Goal: Communication & Community: Ask a question

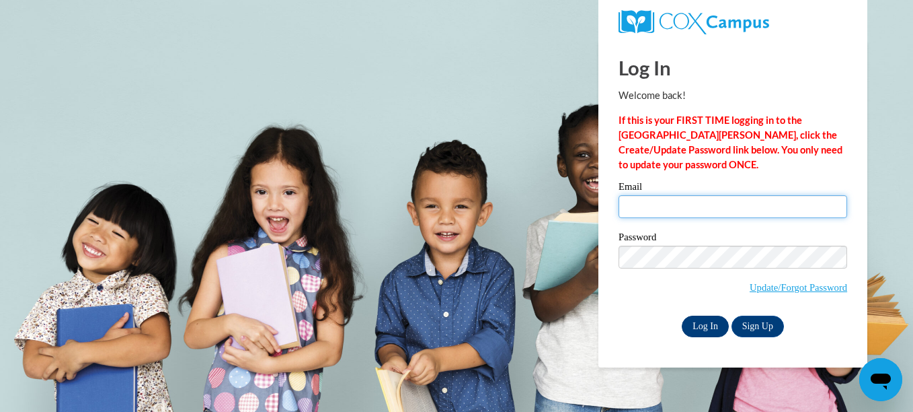
type input "lindascastleberry@gmail.com"
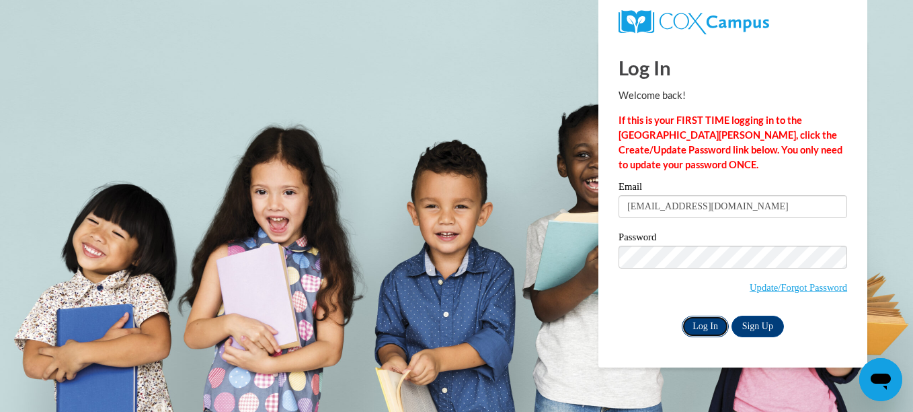
click at [704, 324] on input "Log In" at bounding box center [705, 326] width 47 height 22
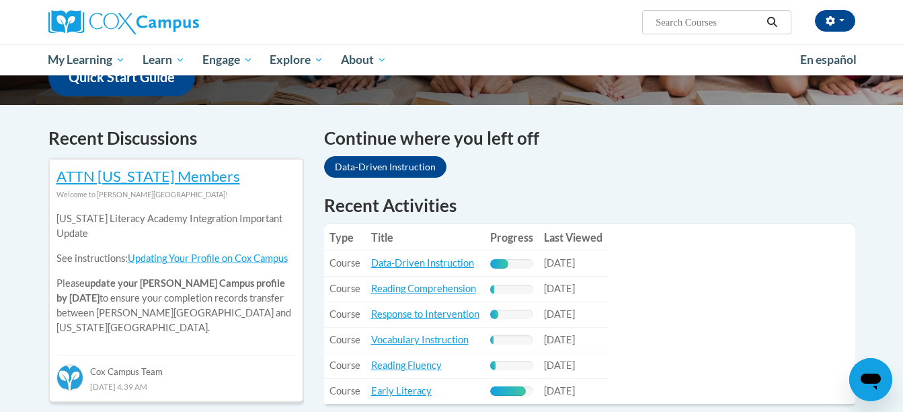
scroll to position [367, 0]
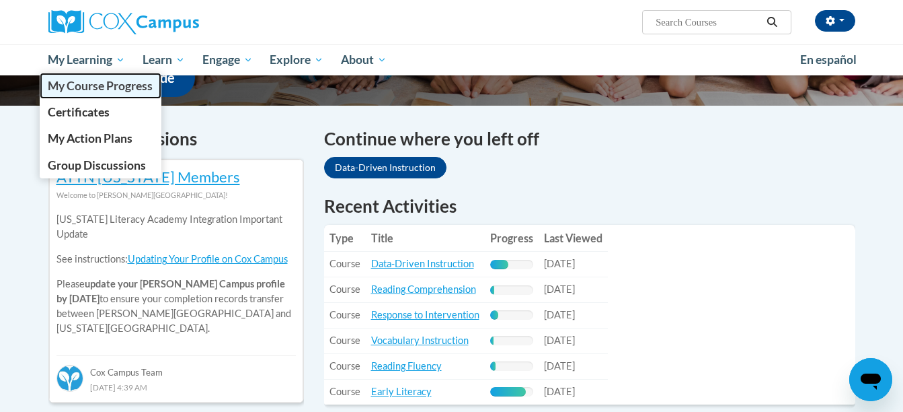
click at [76, 84] on span "My Course Progress" at bounding box center [100, 86] width 105 height 14
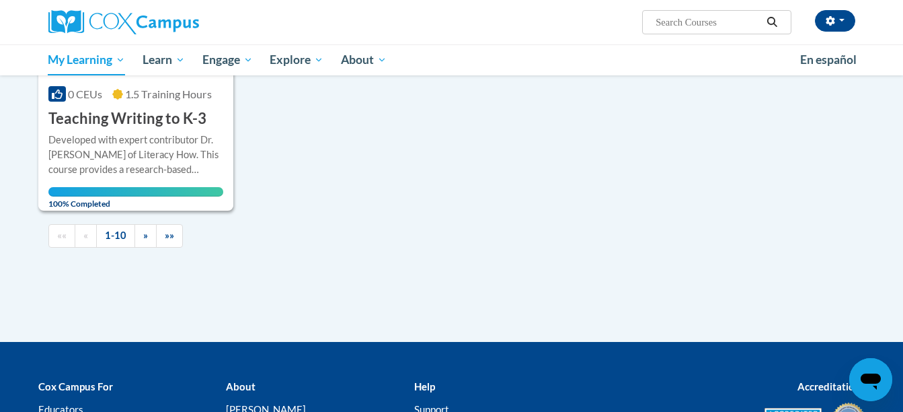
scroll to position [1448, 0]
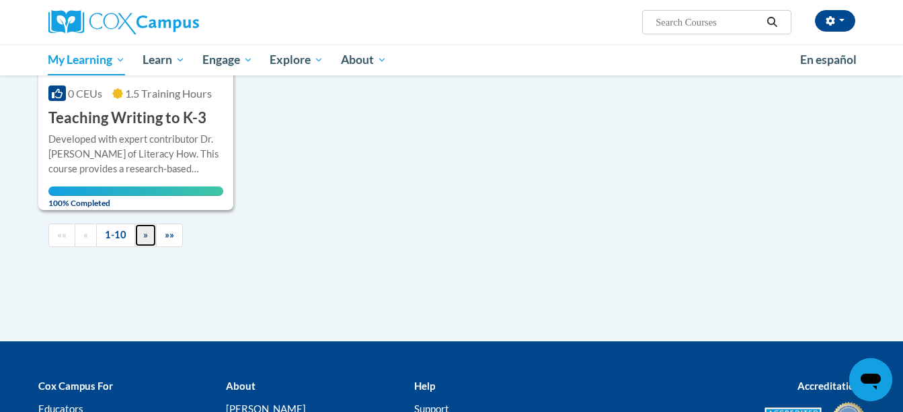
click at [148, 236] on link "»" at bounding box center [146, 235] width 22 height 24
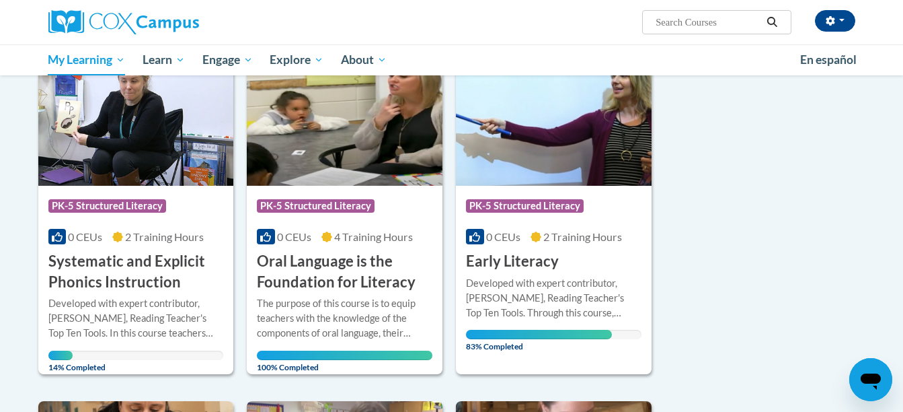
scroll to position [204, 0]
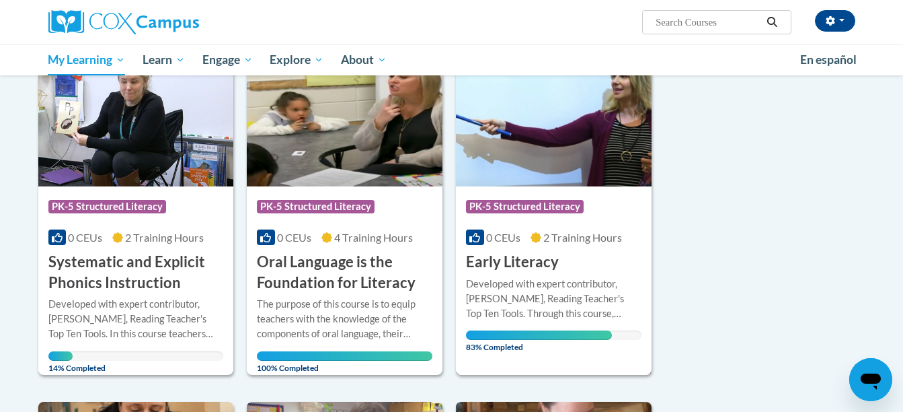
click at [597, 212] on div "Course Category: PK-5 Structured Literacy" at bounding box center [554, 208] width 176 height 30
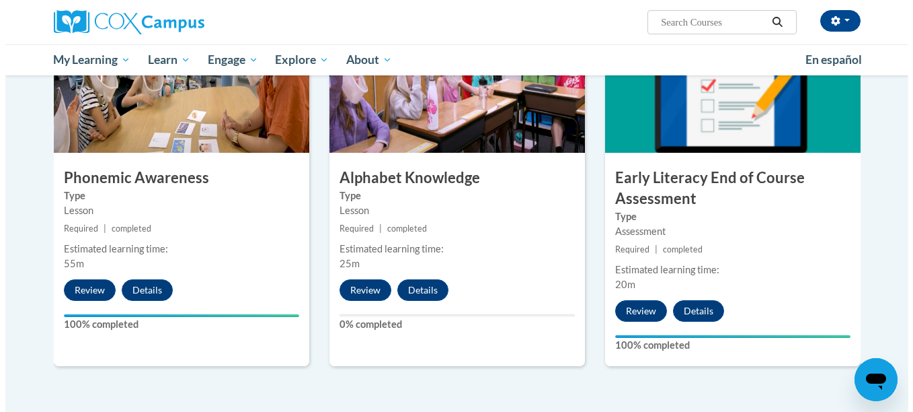
scroll to position [706, 0]
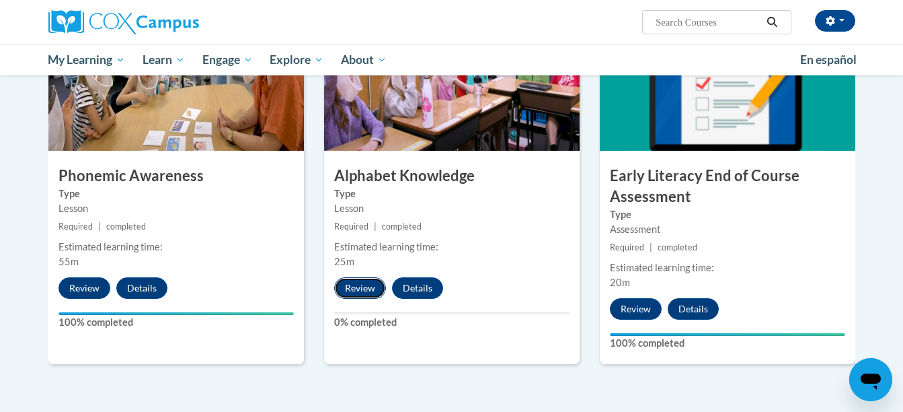
click at [352, 285] on button "Review" at bounding box center [360, 288] width 52 height 22
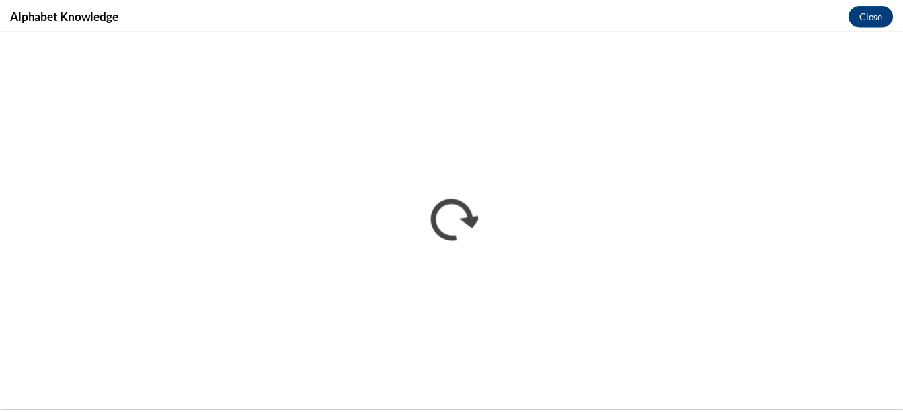
scroll to position [0, 0]
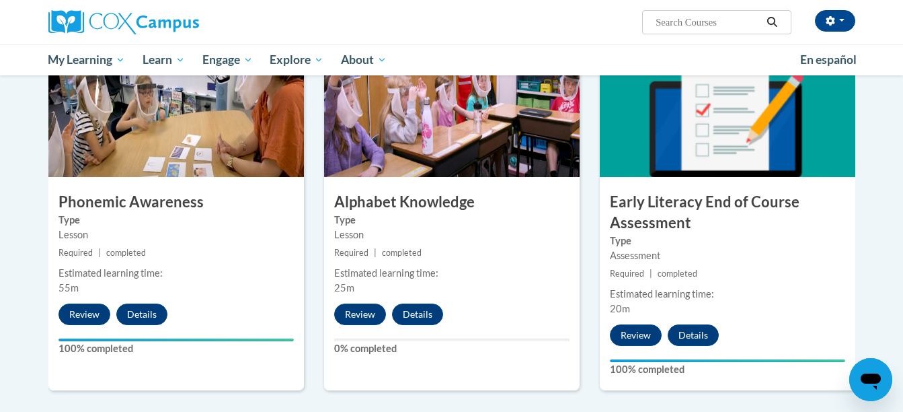
scroll to position [679, 0]
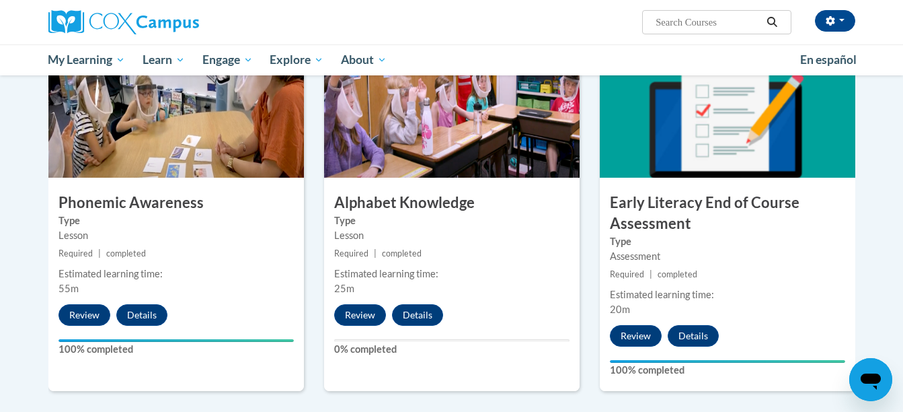
click at [872, 381] on icon "Open messaging window" at bounding box center [871, 381] width 20 height 16
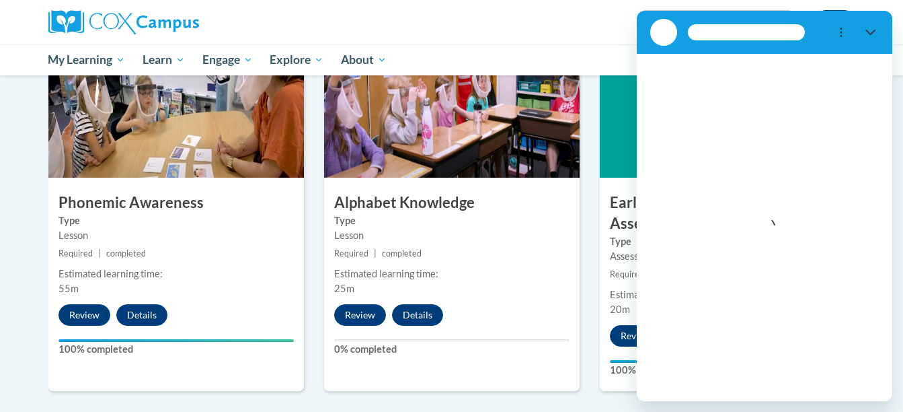
click at [872, 381] on div "Loading conversation" at bounding box center [765, 227] width 256 height 347
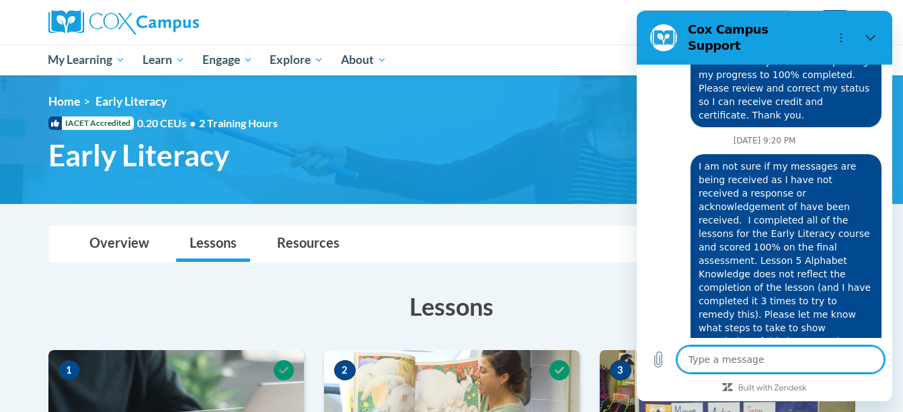
scroll to position [1, 0]
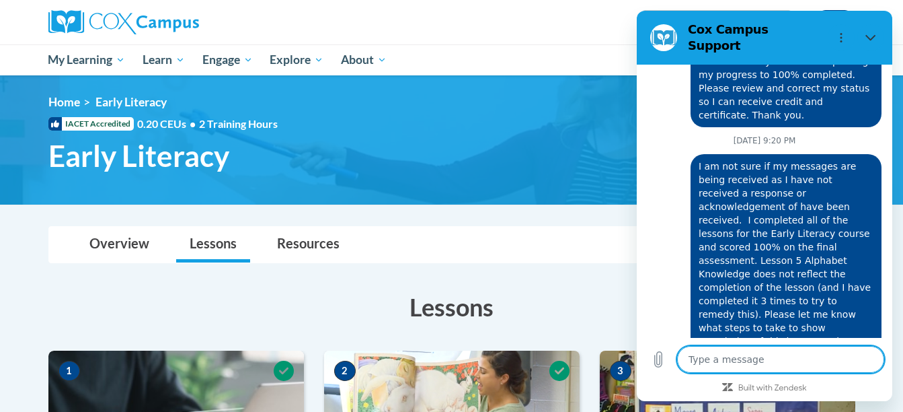
type textarea "g"
type textarea "x"
type textarea "go"
type textarea "x"
type textarea "god"
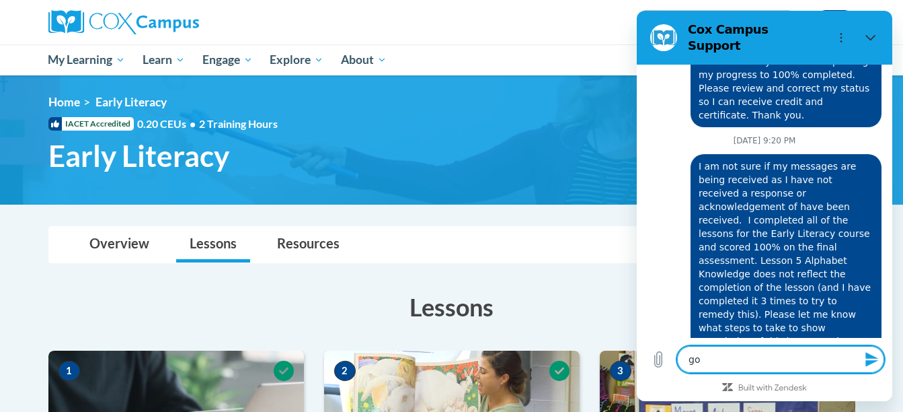
type textarea "x"
type textarea "go"
type textarea "x"
type textarea "g"
type textarea "x"
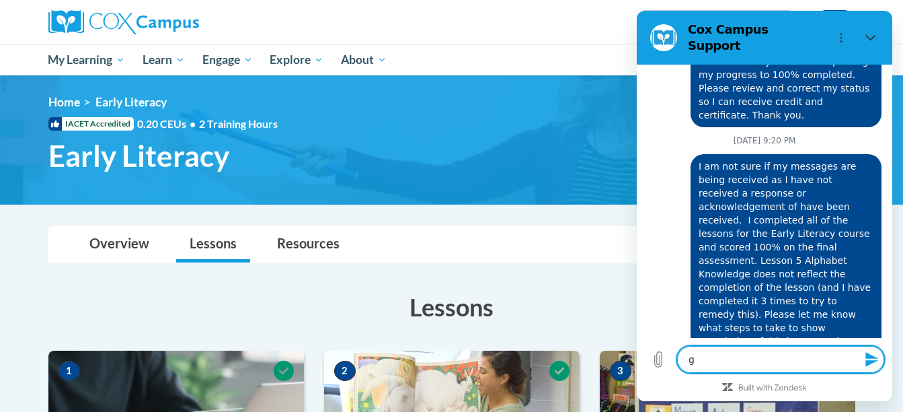
type textarea "x"
type textarea "G"
type textarea "x"
type textarea "Go"
type textarea "x"
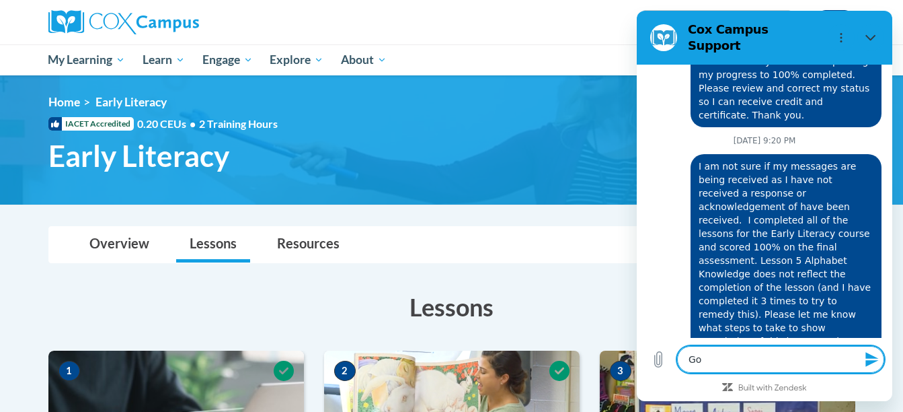
type textarea "Goo"
type textarea "x"
type textarea "Good"
type textarea "x"
type textarea "Good"
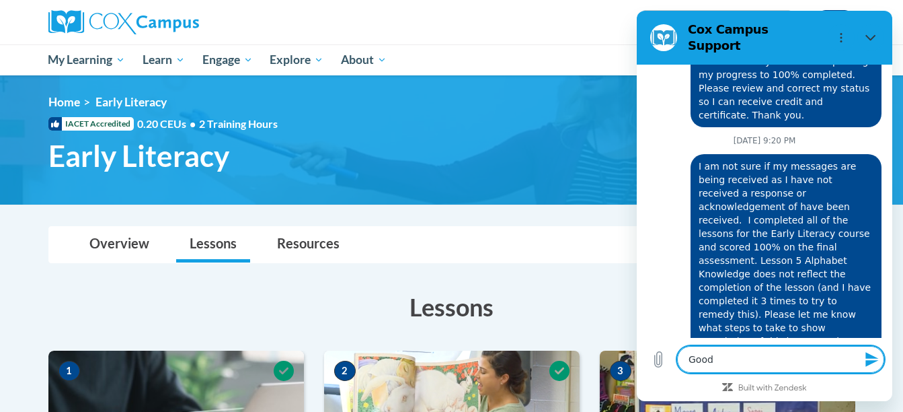
type textarea "x"
type textarea "Good e"
type textarea "x"
type textarea "Good ev"
type textarea "x"
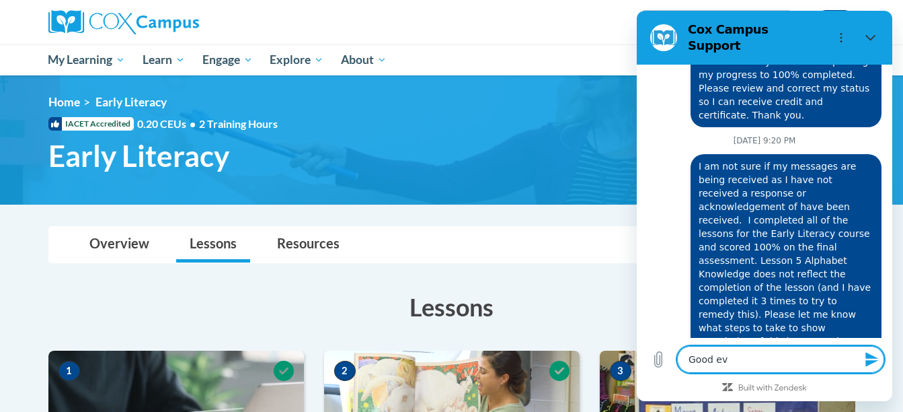
type textarea "Good eve"
type textarea "x"
type textarea "Good even"
type textarea "x"
type textarea "Good eveni"
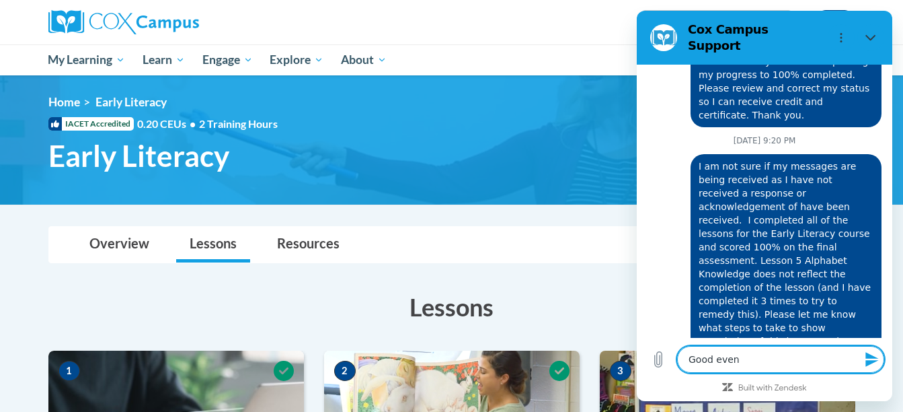
type textarea "x"
type textarea "Good evenin"
type textarea "x"
type textarea "Good evening"
type textarea "x"
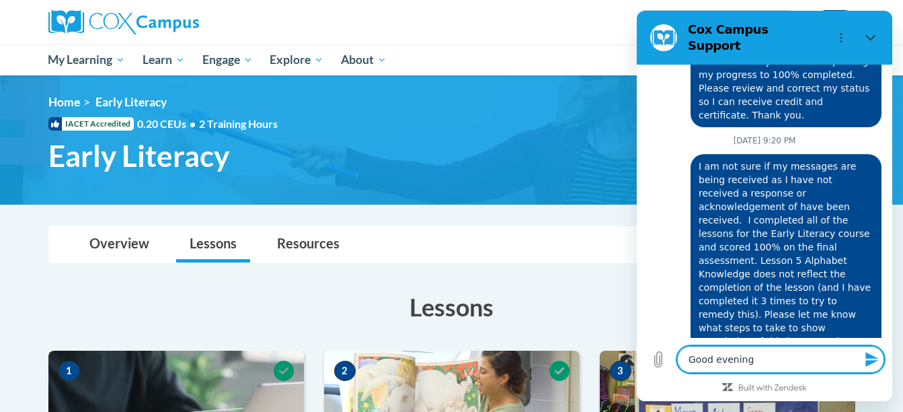
type textarea "Good evening,"
type textarea "x"
type textarea "Good evening,"
type textarea "x"
type textarea "Good evening, O"
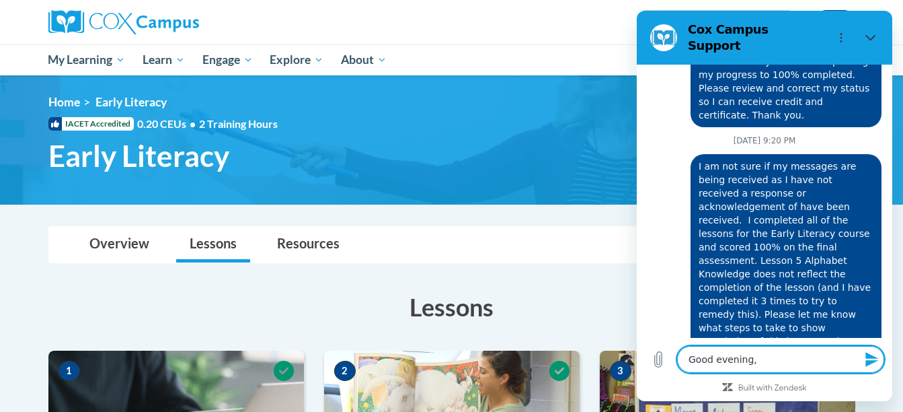
type textarea "x"
type textarea "Good evening, On"
type textarea "x"
type textarea "Good evening, One"
type textarea "x"
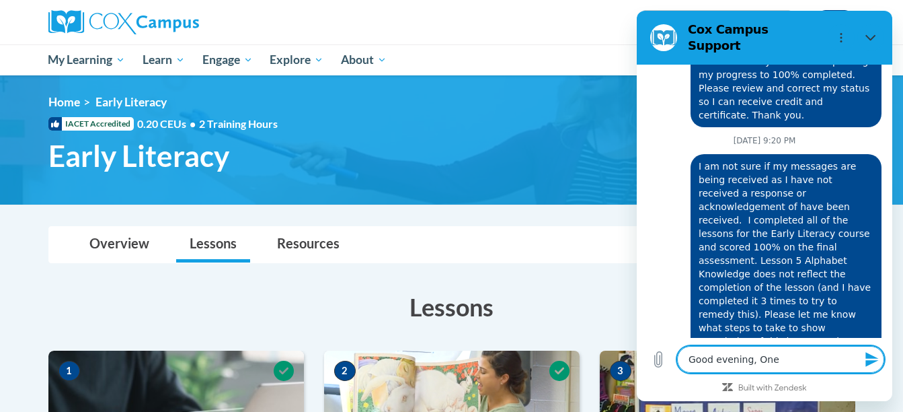
type textarea "Good evening, Onec"
type textarea "x"
type textarea "Good evening, One"
type textarea "x"
type textarea "Good evening, On"
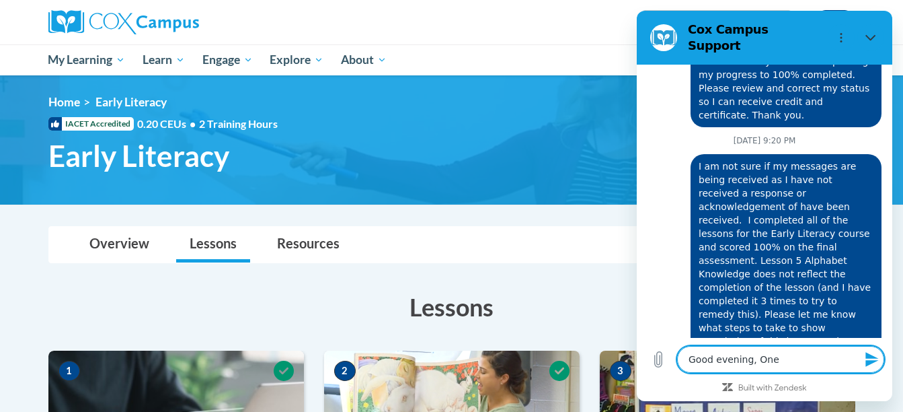
type textarea "x"
type textarea "Good evening, Onc"
type textarea "x"
type textarea "Good evening, Once"
type textarea "x"
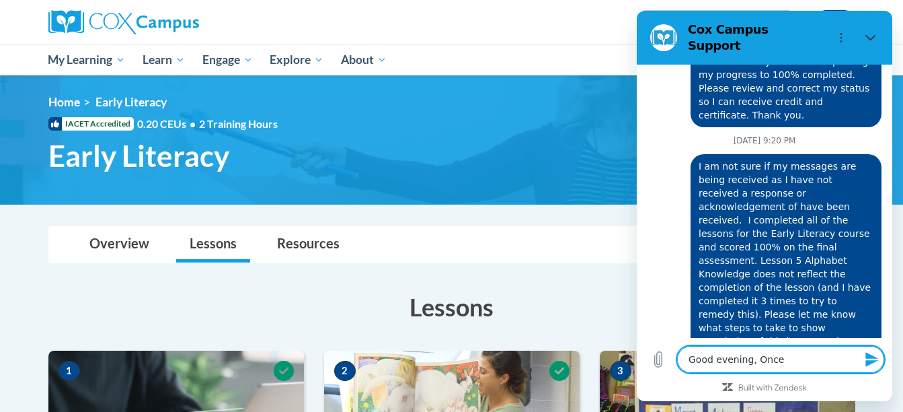
type textarea "Good evening, Once"
type textarea "x"
type textarea "Good evening, Once a"
type textarea "x"
type textarea "Good evening, Once ag"
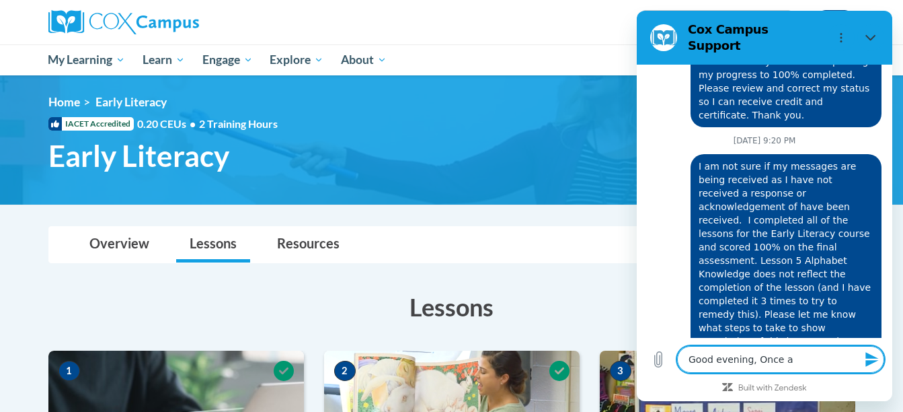
type textarea "x"
type textarea "Good evening, Once aga"
type textarea "x"
type textarea "Good evening, Once agai"
type textarea "x"
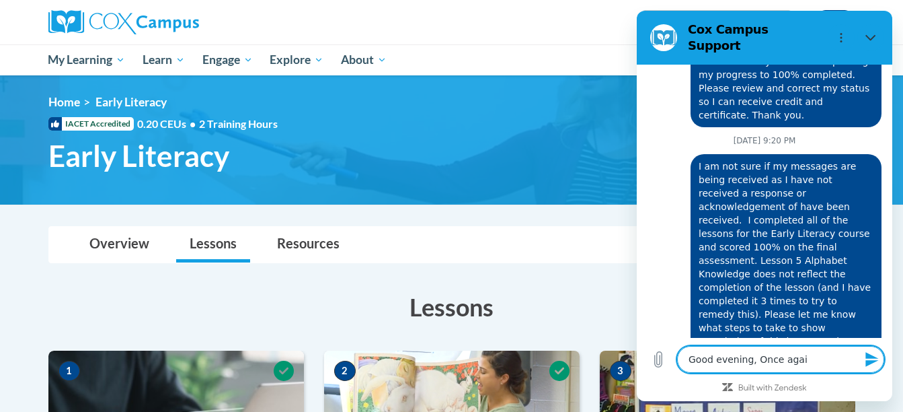
type textarea "Good evening, Once again"
type textarea "x"
type textarea "Good evening, Once again"
type textarea "x"
type textarea "Good evening, Once again I"
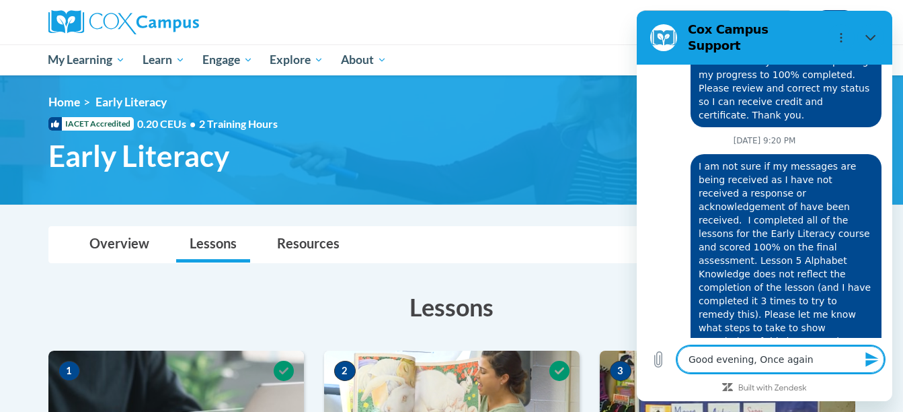
type textarea "x"
type textarea "Good evening, Once again I"
type textarea "x"
type textarea "Good evening, Once again I a"
type textarea "x"
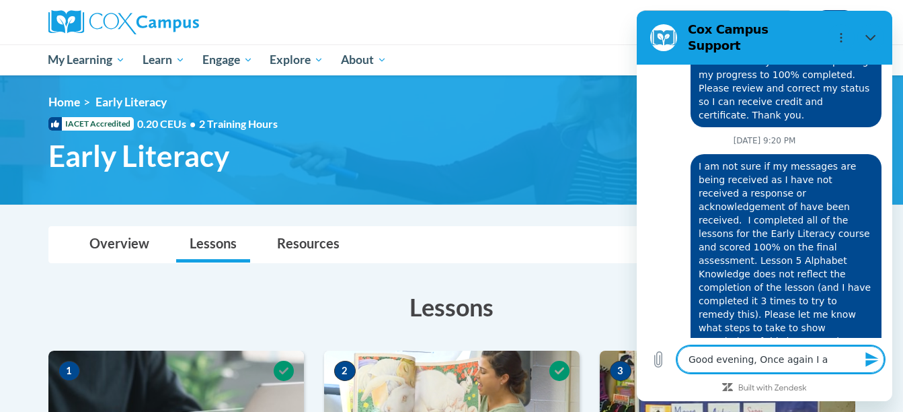
type textarea "Good evening, Once again I am"
type textarea "x"
type textarea "Good evening, Once again I am"
type textarea "x"
type textarea "Good evening, Once again I am c"
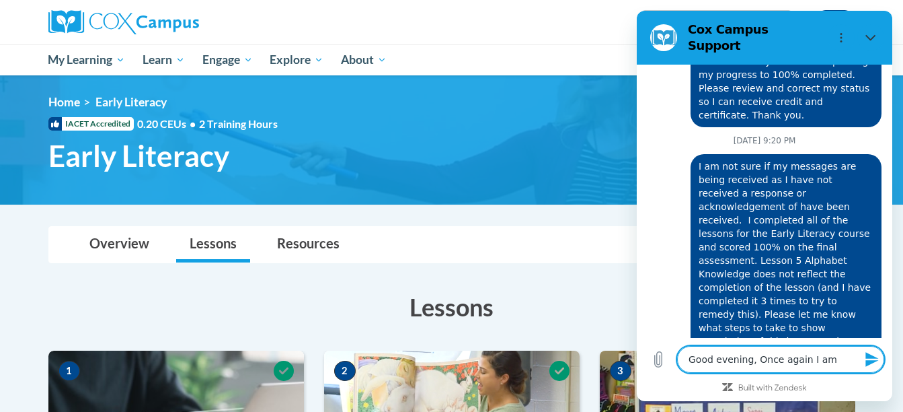
type textarea "x"
type textarea "Good evening, Once again I am ch"
type textarea "x"
type textarea "Good evening, Once again I am cha"
type textarea "x"
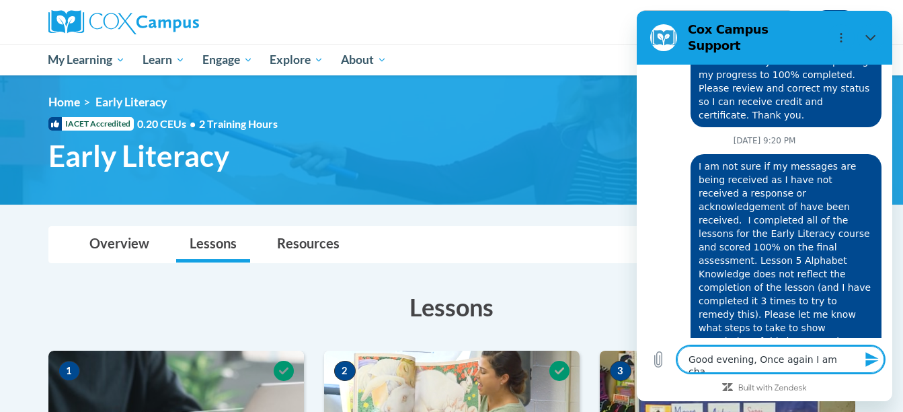
type textarea "Good evening, Once again I am chat"
type textarea "x"
type textarea "Good evening, Once again I am chatt"
type textarea "x"
type textarea "Good evening, Once again I am chatti"
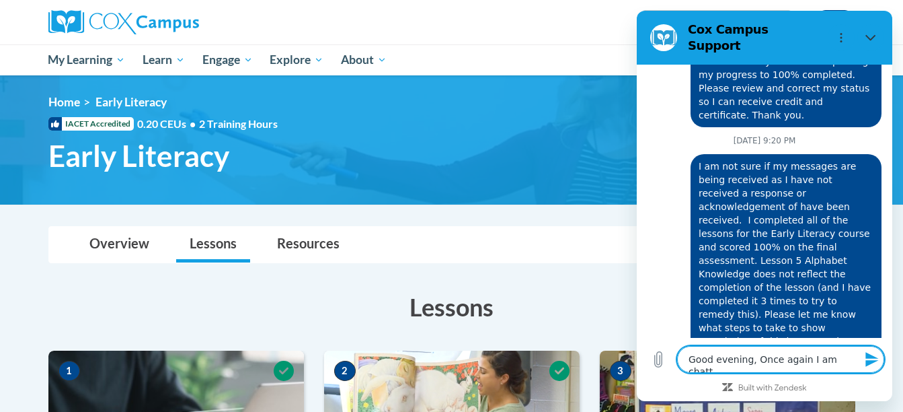
type textarea "x"
type textarea "Good evening, Once again I am chattin"
type textarea "x"
type textarea "Good evening, Once again I am chatting"
type textarea "x"
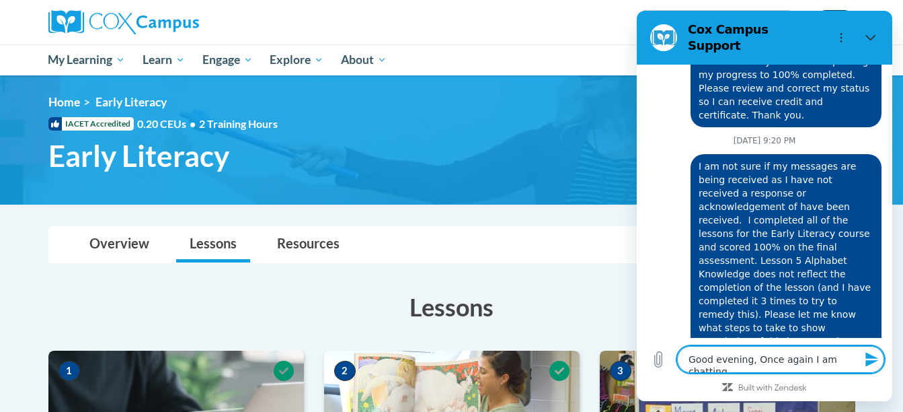
type textarea "Good evening, Once again I am chattin"
type textarea "x"
type textarea "Good evening, Once again I am chatti"
type textarea "x"
type textarea "Good evening, Once again I am chatt"
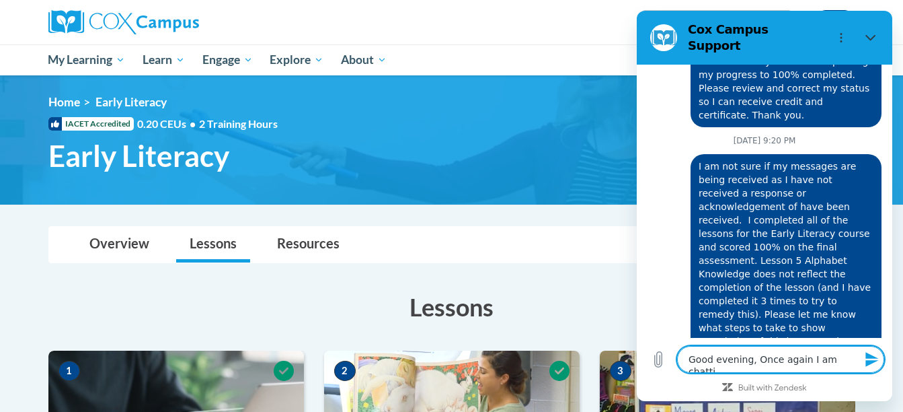
type textarea "x"
type textarea "Good evening, Once again I am chat"
type textarea "x"
type textarea "Good evening, Once again I am cha"
type textarea "x"
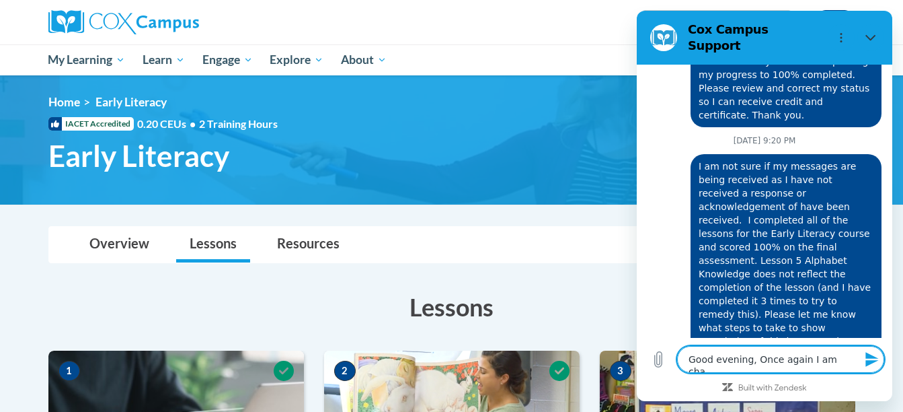
type textarea "Good evening, Once again I am ch"
type textarea "x"
type textarea "Good evening, Once again I am c"
type textarea "x"
type textarea "Good evening, Once again I am"
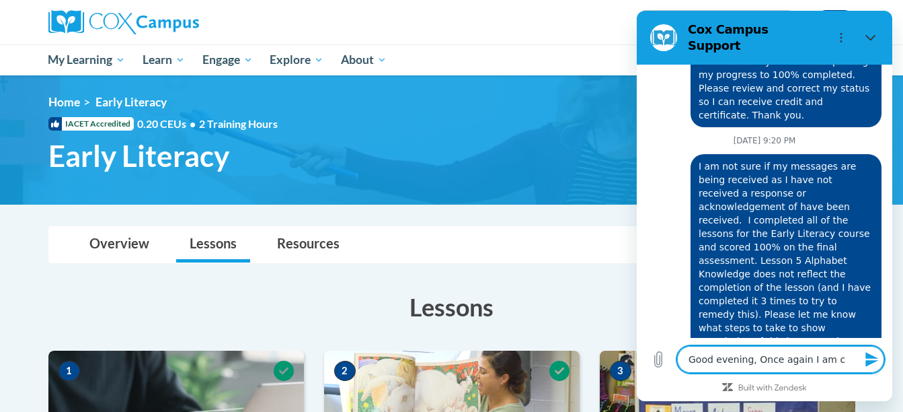
type textarea "x"
type textarea "Good evening, Once again I am c"
type textarea "x"
type textarea "Good evening, Once again I am co"
type textarea "x"
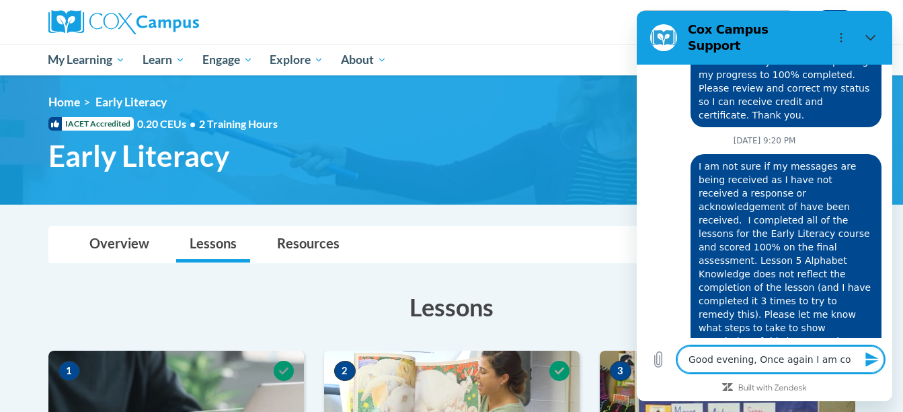
type textarea "Good evening, Once again I am con"
type textarea "x"
type textarea "Good evening, Once again I am cont"
type textarea "x"
type textarea "Good evening, Once again I am conta"
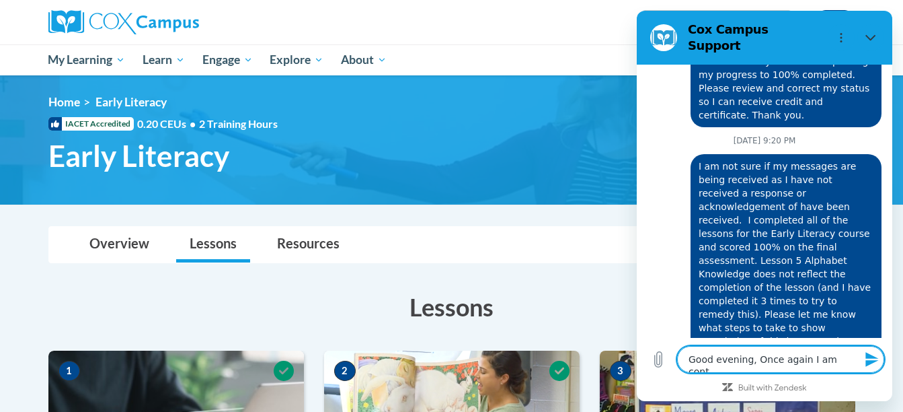
type textarea "x"
type textarea "Good evening, Once again I am contac"
type textarea "x"
type textarea "Good evening, Once again I am contact"
type textarea "x"
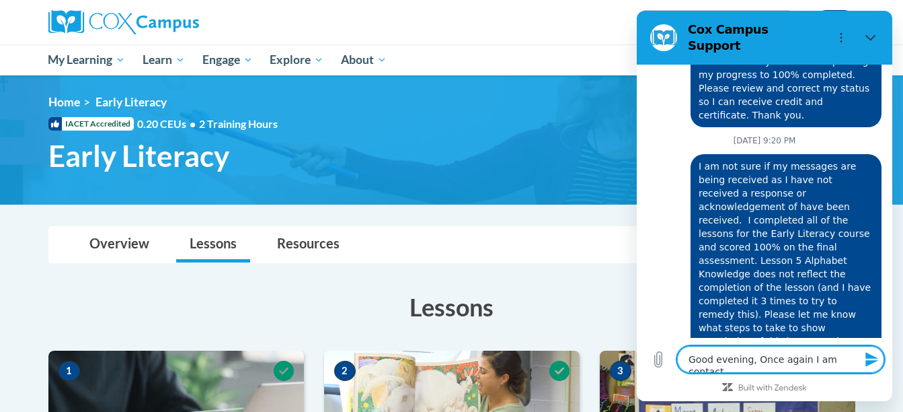
type textarea "Good evening, Once again I am contacti"
type textarea "x"
type textarea "Good evening, Once again I am contactin"
type textarea "x"
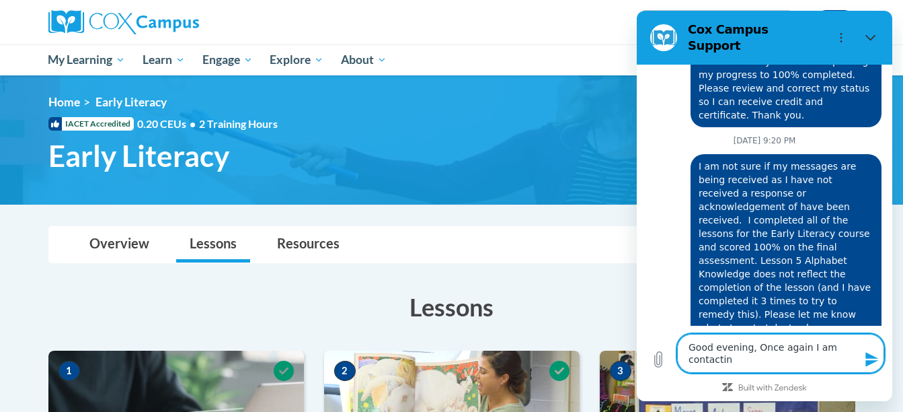
type textarea "Good evening, Once again I am contacting"
type textarea "x"
type textarea "Good evening, Once again I am contacting"
type textarea "x"
type textarea "Good evening, Once again I am contacting y"
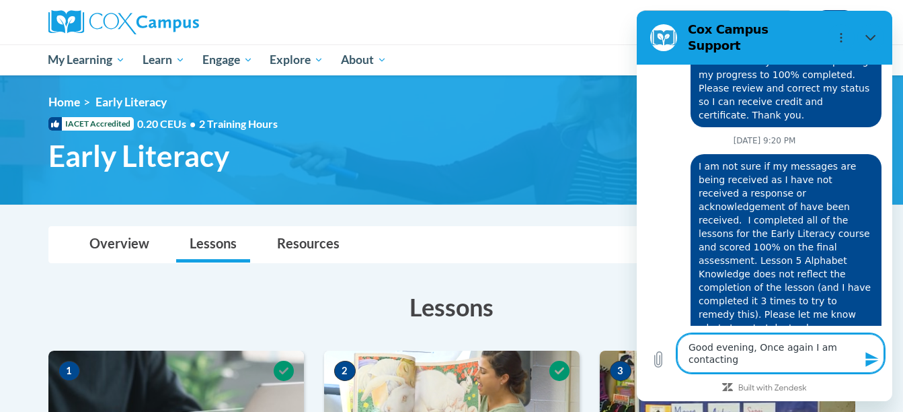
type textarea "x"
type textarea "Good evening, Once again I am contacting yo"
type textarea "x"
type textarea "Good evening, Once again I am contacting you"
type textarea "x"
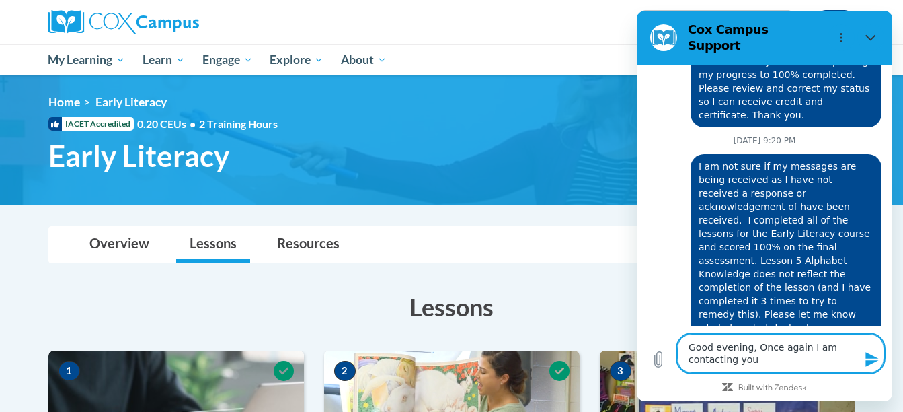
type textarea "Good evening, Once again I am contacting you"
type textarea "x"
type textarea "Good evening, Once again I am contacting you r"
type textarea "x"
type textarea "Good evening, Once again I am contacting you re"
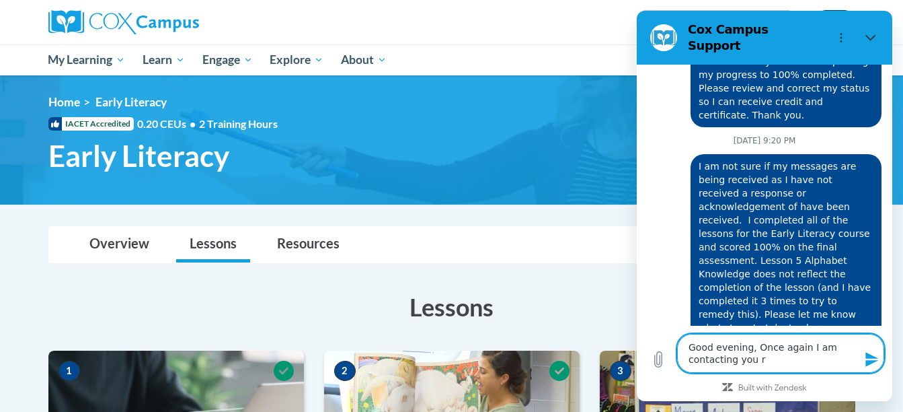
type textarea "x"
type textarea "Good evening, Once again I am contacting you reg"
type textarea "x"
type textarea "Good evening, Once again I am contacting you rega"
type textarea "x"
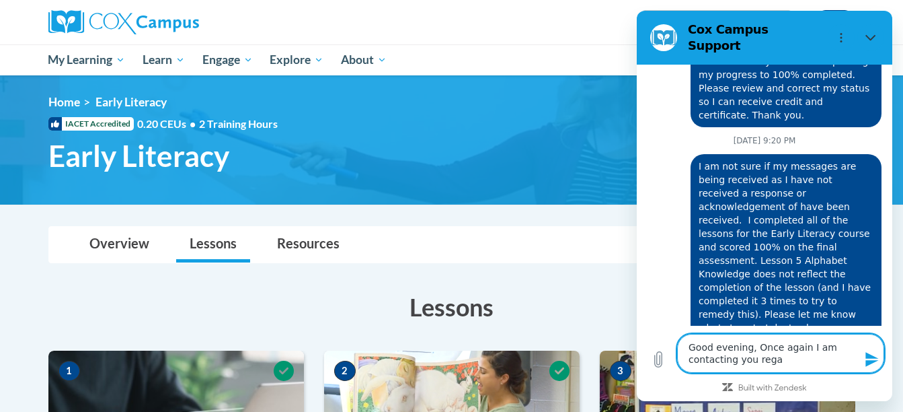
type textarea "Good evening, Once again I am contacting you regar"
type textarea "x"
type textarea "Good evening, Once again I am contacting you regard"
type textarea "x"
type textarea "Good evening, Once again I am contacting you regardi"
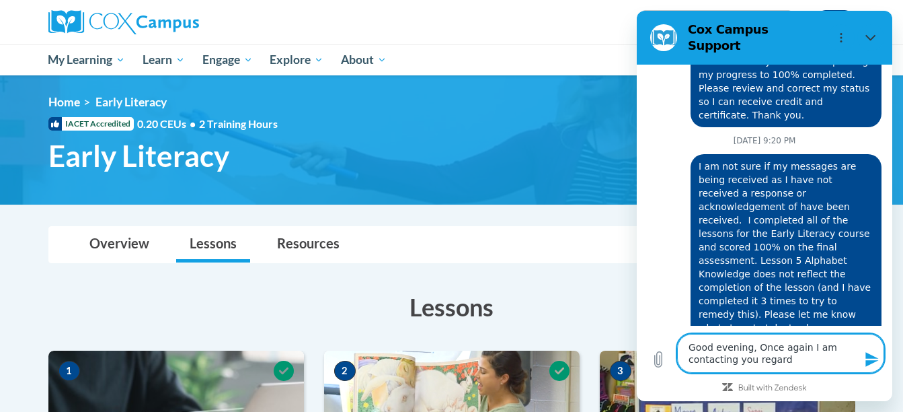
type textarea "x"
type textarea "Good evening, Once again I am contacting you regardin"
type textarea "x"
type textarea "Good evening, Once again I am contacting you regarding"
type textarea "x"
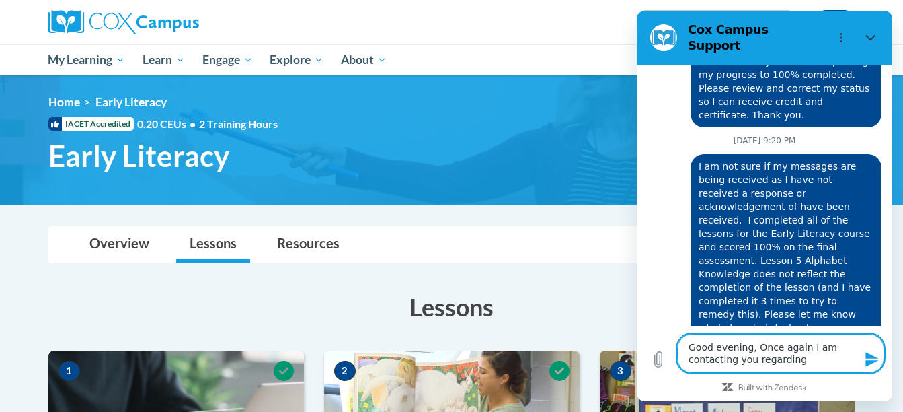
type textarea "Good evening, Once again I am contacting you regarding"
type textarea "x"
type textarea "Good evening, Once again I am contacting you regarding t"
type textarea "x"
type textarea "Good evening, Once again I am contacting you regarding th"
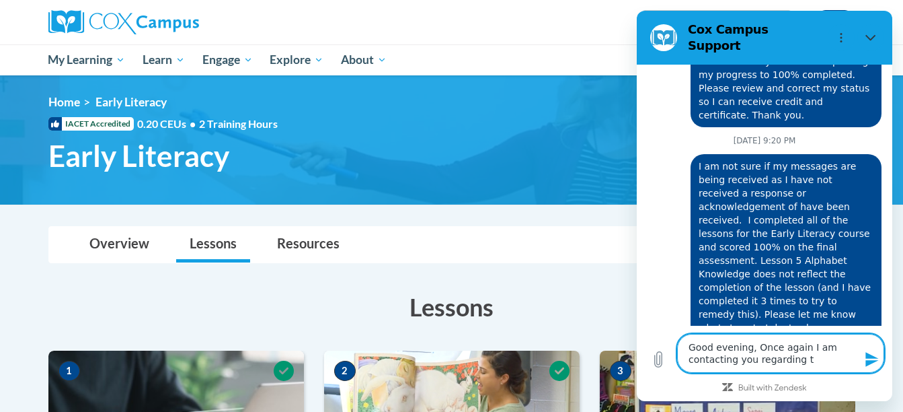
type textarea "x"
type textarea "Good evening, Once again I am contacting you regarding the"
type textarea "x"
type textarea "Good evening, Once again I am contacting you regarding the"
type textarea "x"
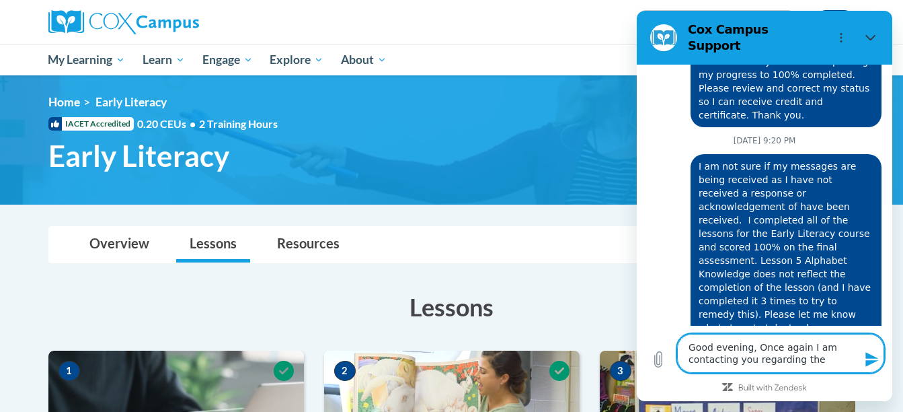
type textarea "Good evening, Once again I am contacting you regarding the p"
type textarea "x"
type textarea "Good evening, Once again I am contacting you regarding the per"
type textarea "x"
type textarea "Good evening, Once again I am contacting you regarding the pero"
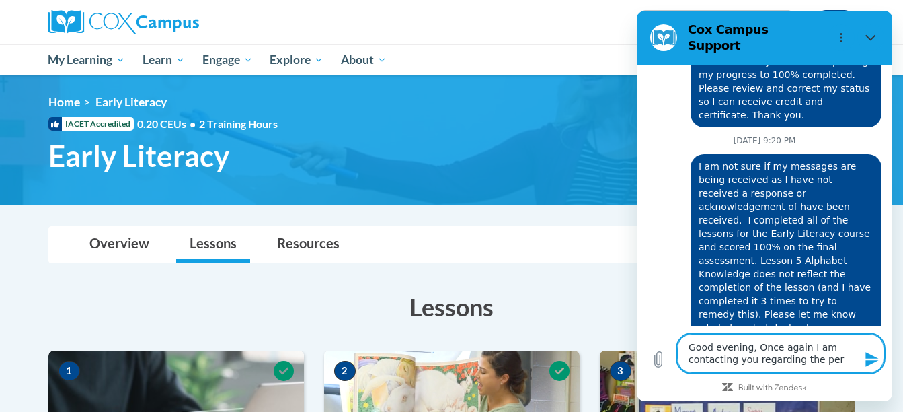
type textarea "x"
type textarea "Good evening, Once again I am contacting you regarding the perot"
type textarea "x"
type textarea "Good evening, Once again I am contacting you regarding the peroti"
type textarea "x"
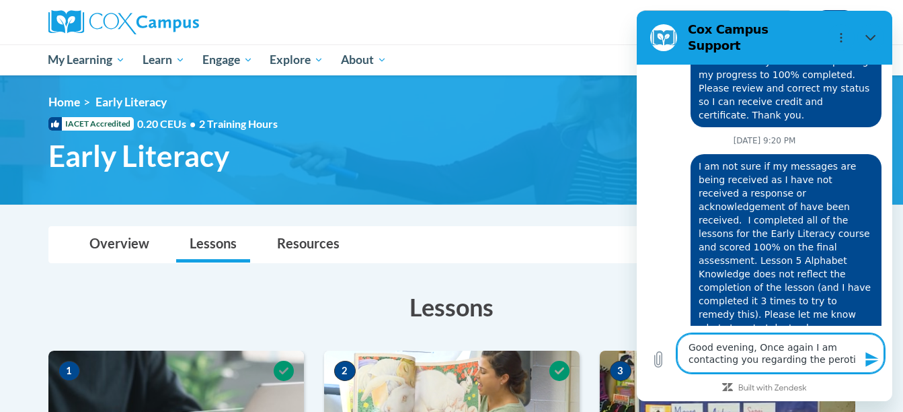
type textarea "Good evening, Once again I am contacting you regarding the perot"
type textarea "x"
type textarea "Good evening, Once again I am contacting you regarding the pero"
type textarea "x"
type textarea "Good evening, Once again I am contacting you regarding the per"
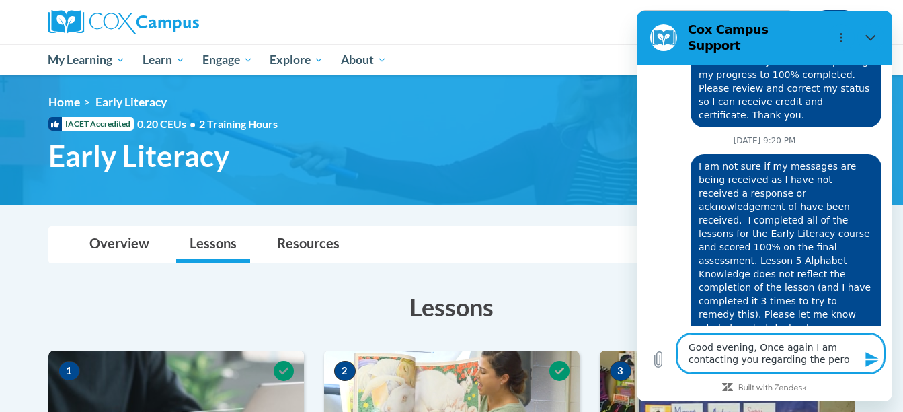
type textarea "x"
type textarea "Good evening, Once again I am contacting you regarding the pe"
type textarea "x"
type textarea "Good evening, Once again I am contacting you regarding the p"
type textarea "x"
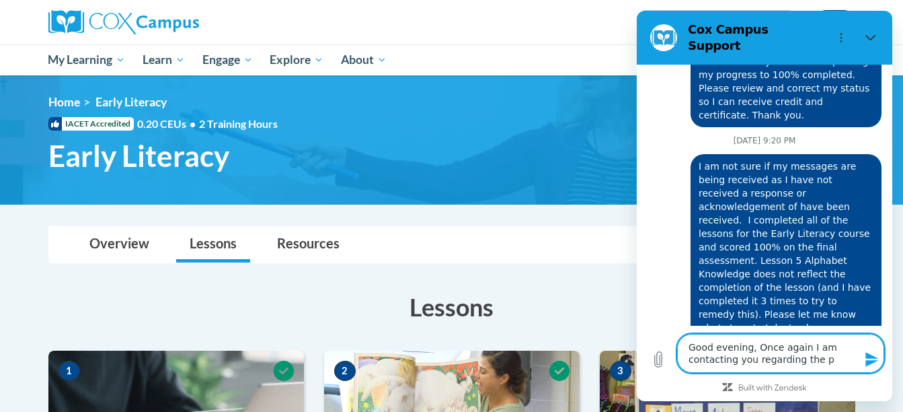
type textarea "Good evening, Once again I am contacting you regarding the po"
type textarea "x"
type textarea "Good evening, Once again I am contacting you regarding the por"
type textarea "x"
type textarea "Good evening, Once again I am contacting you regarding the port"
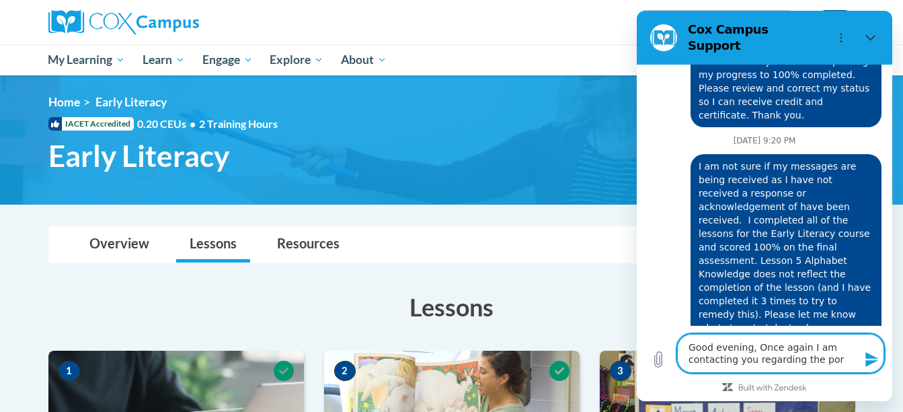
type textarea "x"
type textarea "Good evening, Once again I am contacting you regarding the porti"
type textarea "x"
type textarea "Good evening, Once again I am contacting you regarding the portio"
type textarea "x"
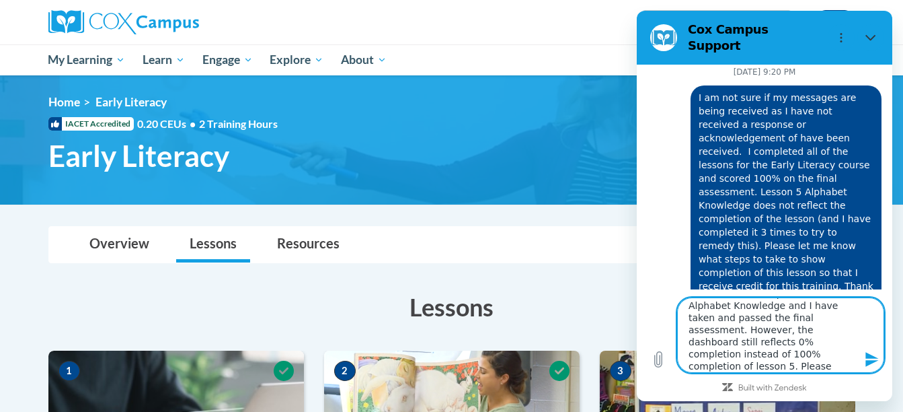
scroll to position [90, 0]
click at [870, 357] on icon "Send message" at bounding box center [872, 359] width 13 height 15
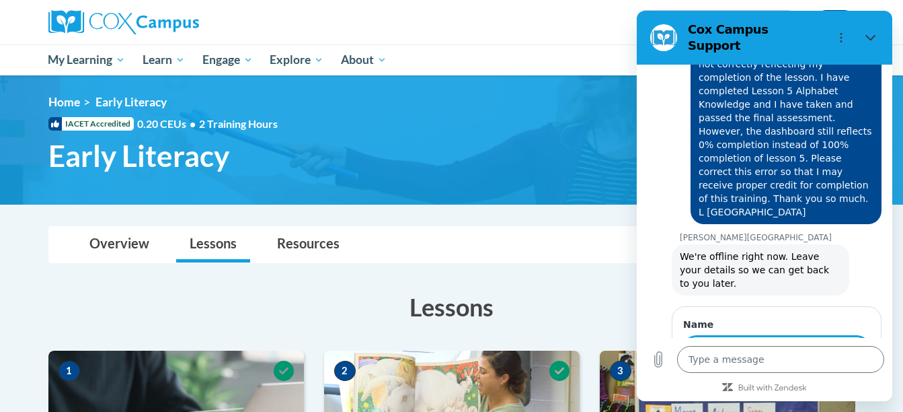
scroll to position [761, 0]
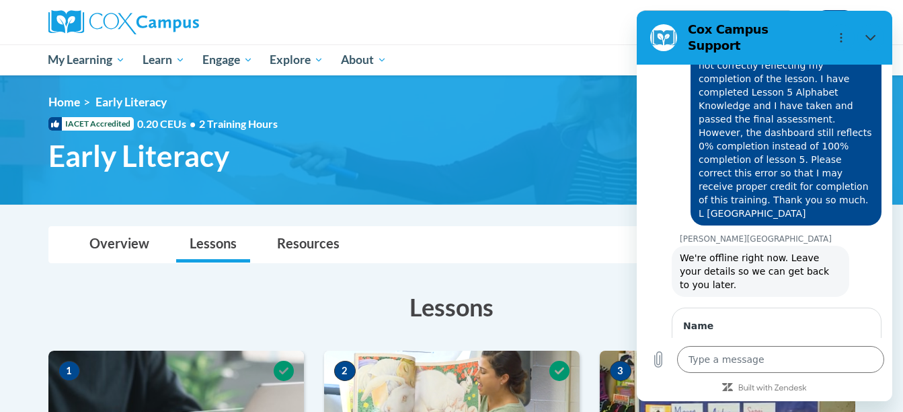
click at [664, 305] on div "Name 1 of 1 Send" at bounding box center [770, 360] width 245 height 110
click at [711, 338] on input "Name" at bounding box center [776, 352] width 187 height 28
click at [734, 332] on div "Name linda castleberry 1 of 1 Send" at bounding box center [777, 361] width 210 height 108
click at [835, 382] on span "Send" at bounding box center [847, 390] width 24 height 16
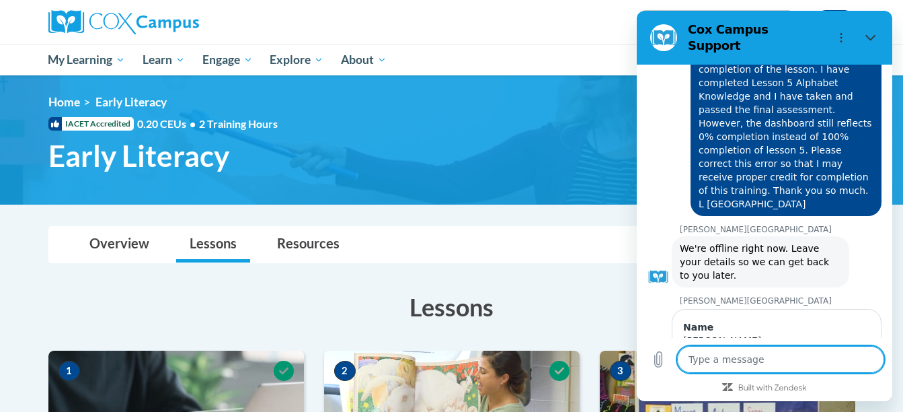
scroll to position [773, 0]
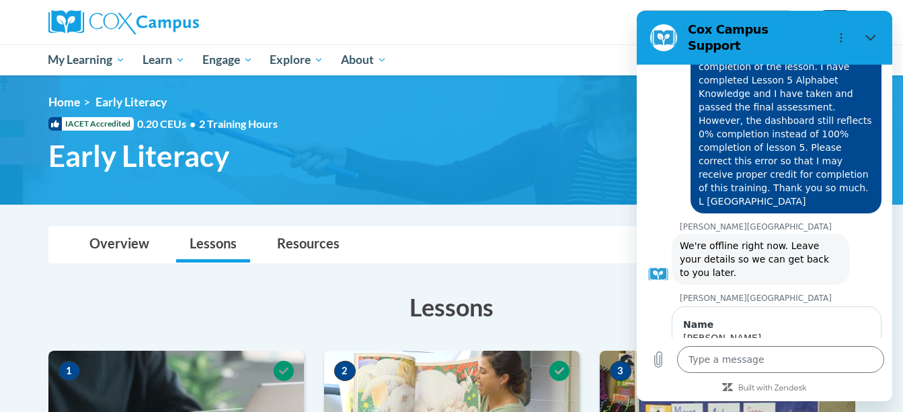
click at [795, 375] on div "Cox Campus says: Thanks, we'll be in touch." at bounding box center [770, 388] width 245 height 26
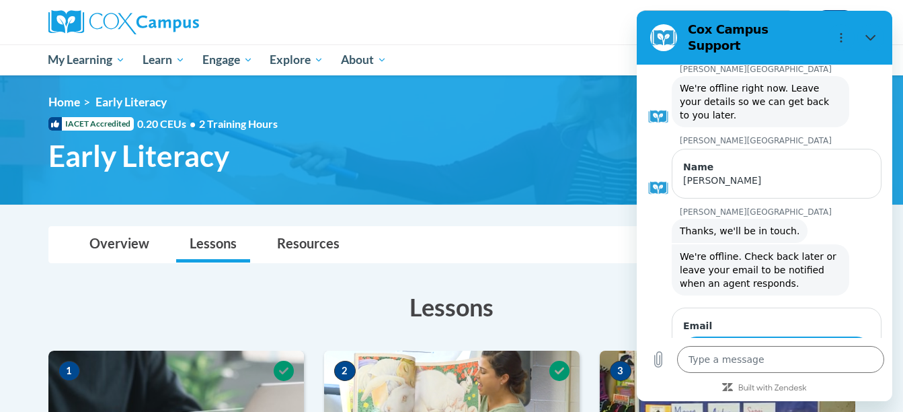
scroll to position [929, 0]
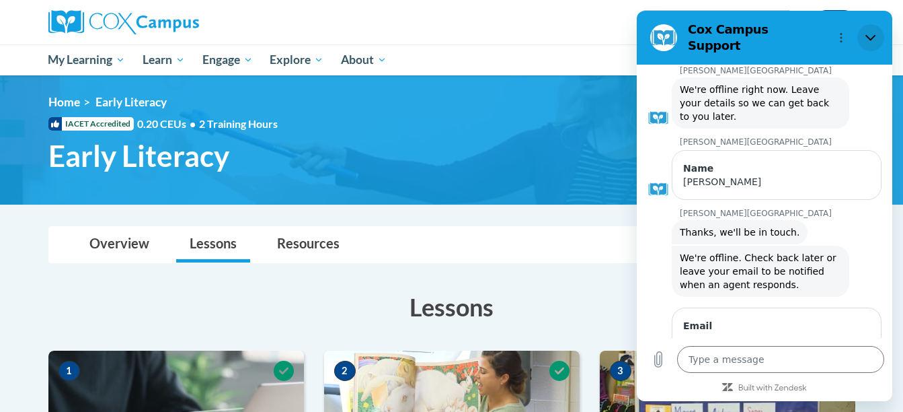
drag, startPoint x: 795, startPoint y: 307, endPoint x: 866, endPoint y: 33, distance: 283.4
click at [866, 33] on icon "Close" at bounding box center [871, 37] width 11 height 11
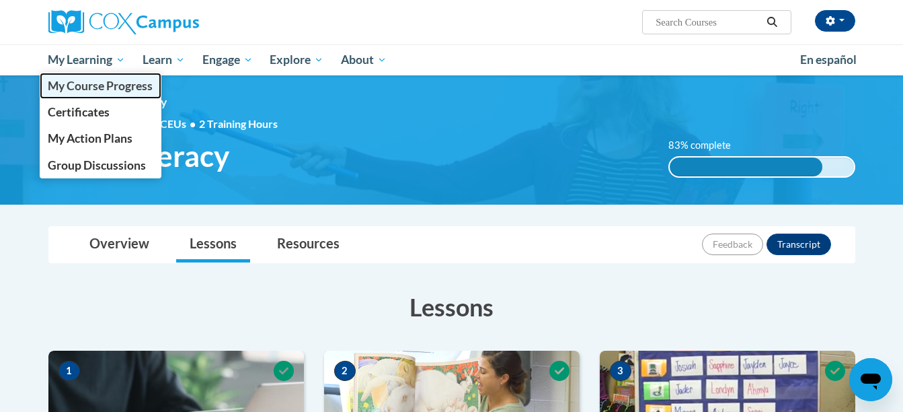
click at [87, 87] on span "My Course Progress" at bounding box center [100, 86] width 105 height 14
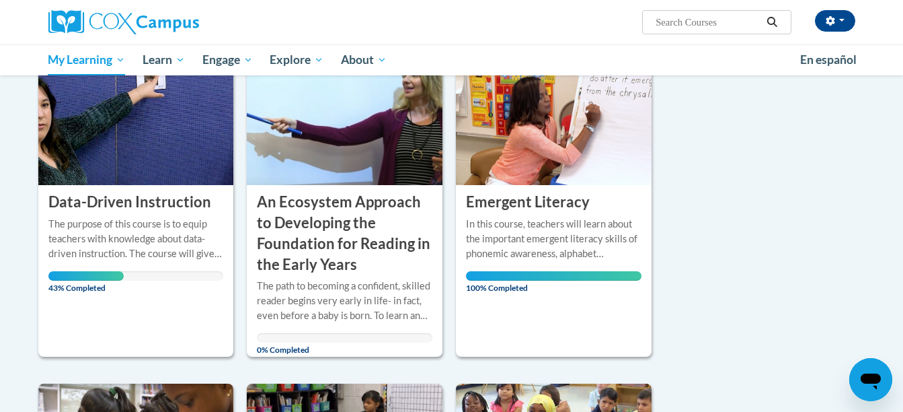
scroll to position [465, 0]
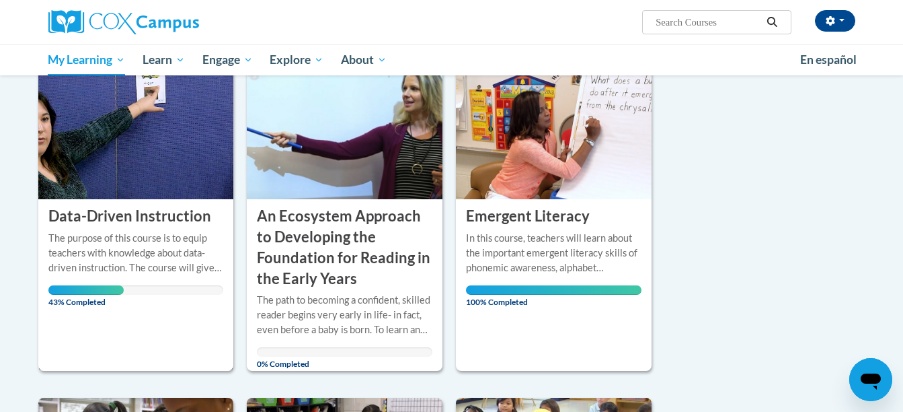
click at [125, 223] on h3 "Data-Driven Instruction" at bounding box center [129, 216] width 163 height 21
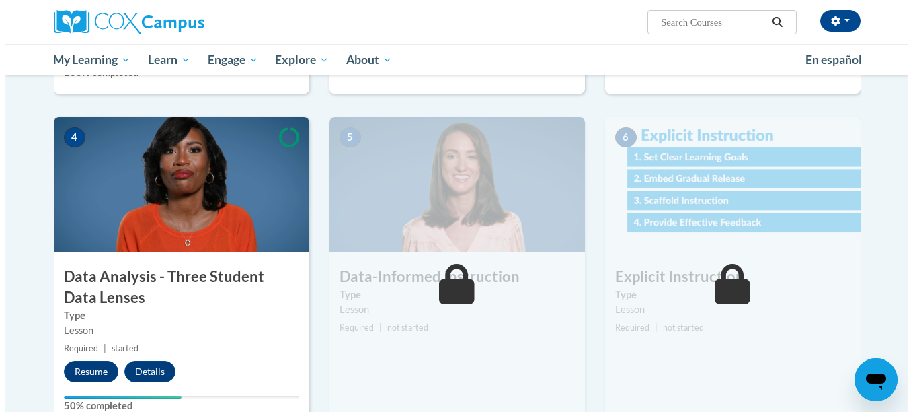
scroll to position [569, 0]
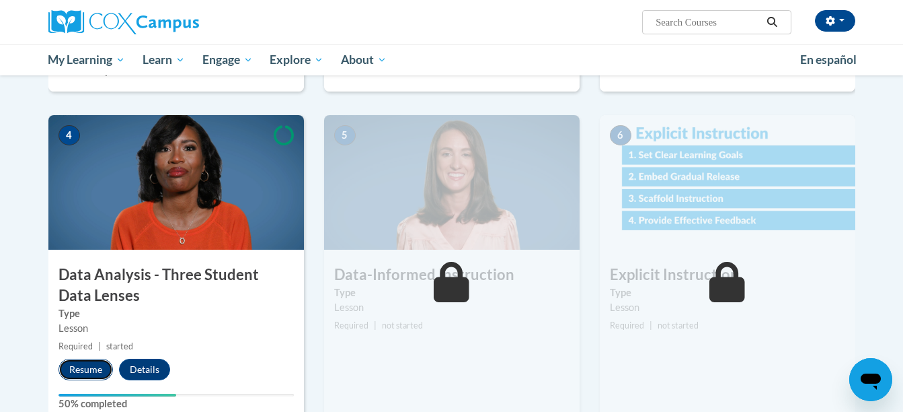
click at [101, 374] on button "Resume" at bounding box center [86, 370] width 54 height 22
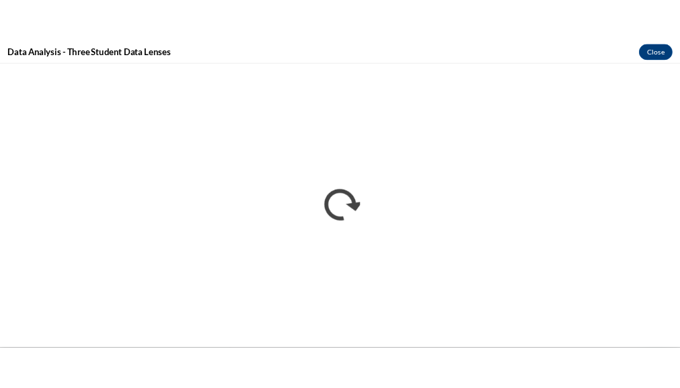
scroll to position [0, 0]
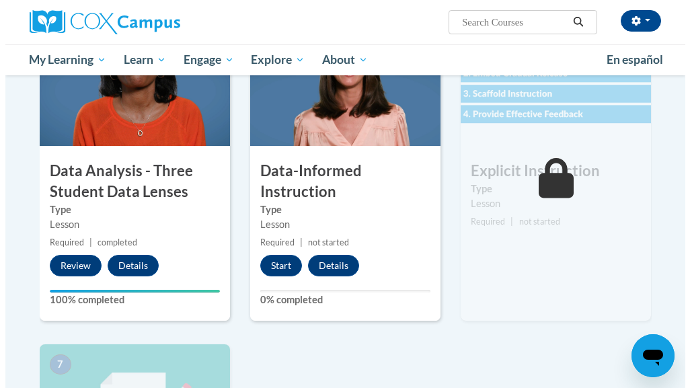
scroll to position [665, 0]
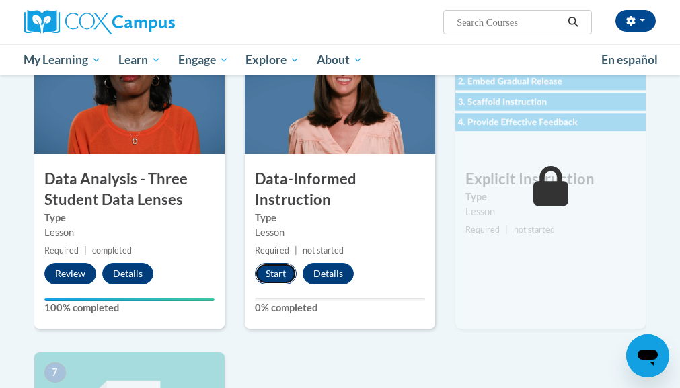
click at [269, 279] on button "Start" at bounding box center [276, 274] width 42 height 22
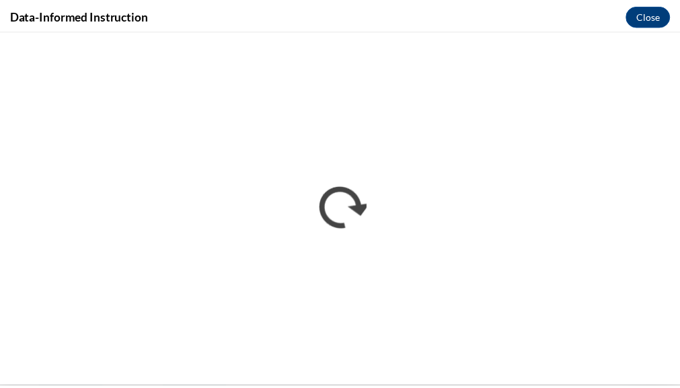
scroll to position [0, 0]
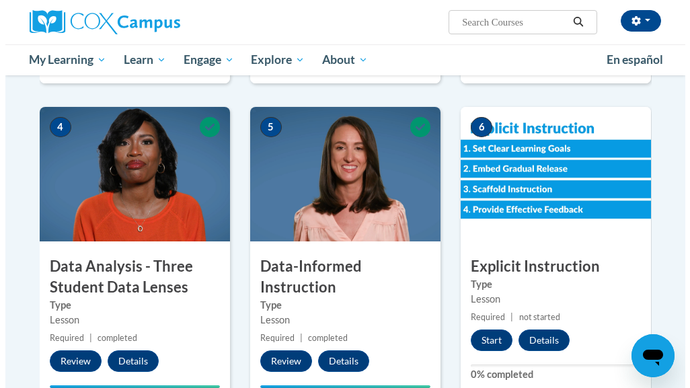
scroll to position [574, 0]
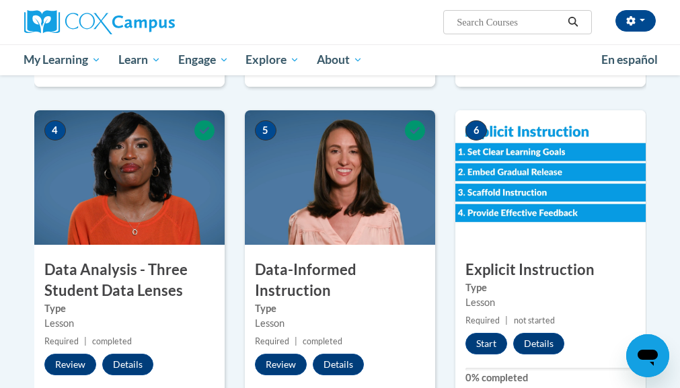
click at [515, 242] on img at bounding box center [550, 177] width 190 height 135
click at [486, 344] on button "Start" at bounding box center [486, 344] width 42 height 22
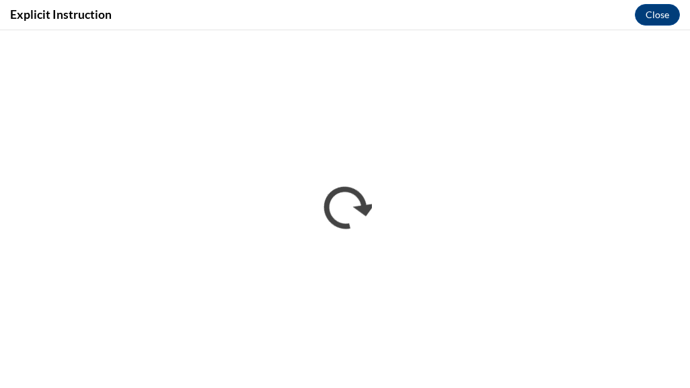
scroll to position [0, 0]
